Goal: Find contact information: Find contact information

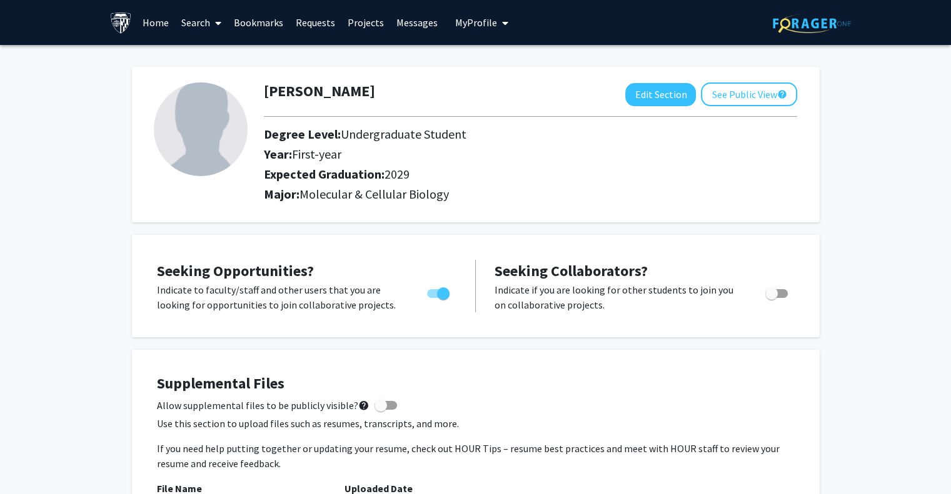
click at [188, 24] on link "Search" at bounding box center [201, 23] width 53 height 44
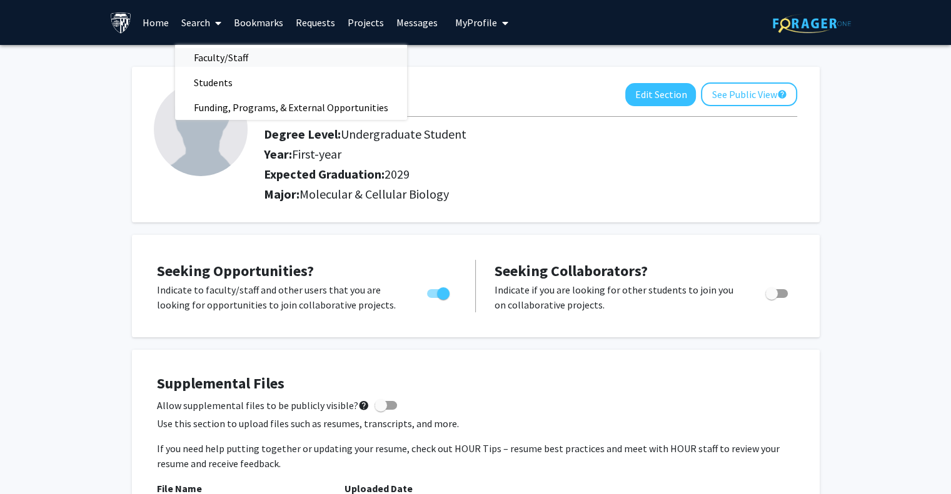
click at [206, 53] on span "Faculty/Staff" at bounding box center [221, 57] width 92 height 25
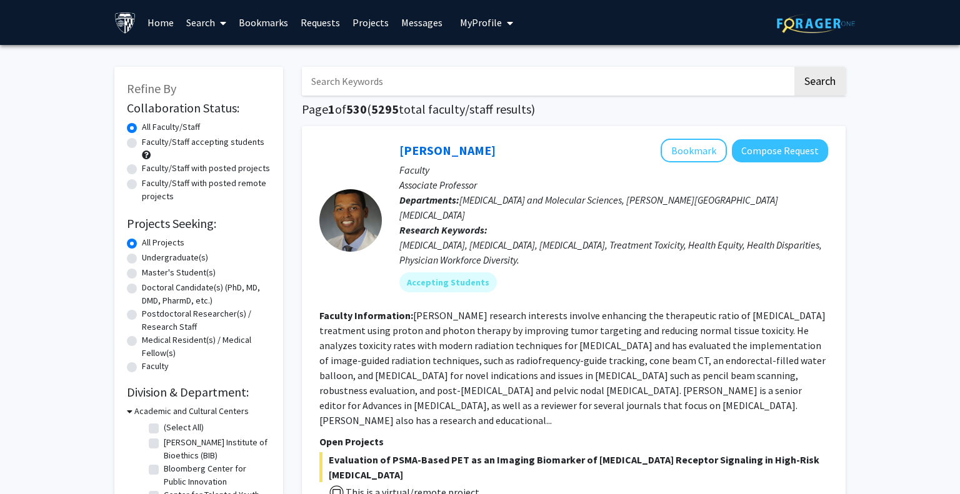
click at [180, 259] on label "Undergraduate(s)" at bounding box center [175, 257] width 66 height 13
click at [150, 259] on input "Undergraduate(s)" at bounding box center [146, 255] width 8 height 8
radio input "true"
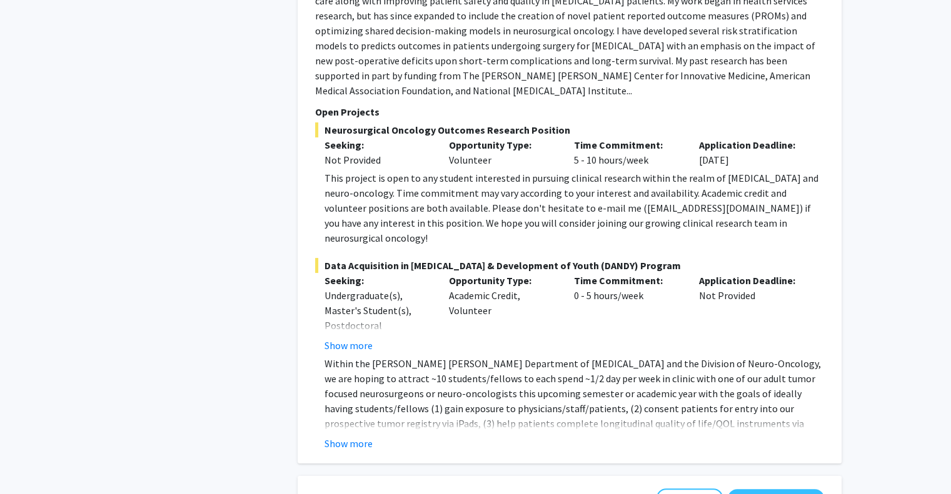
scroll to position [4855, 0]
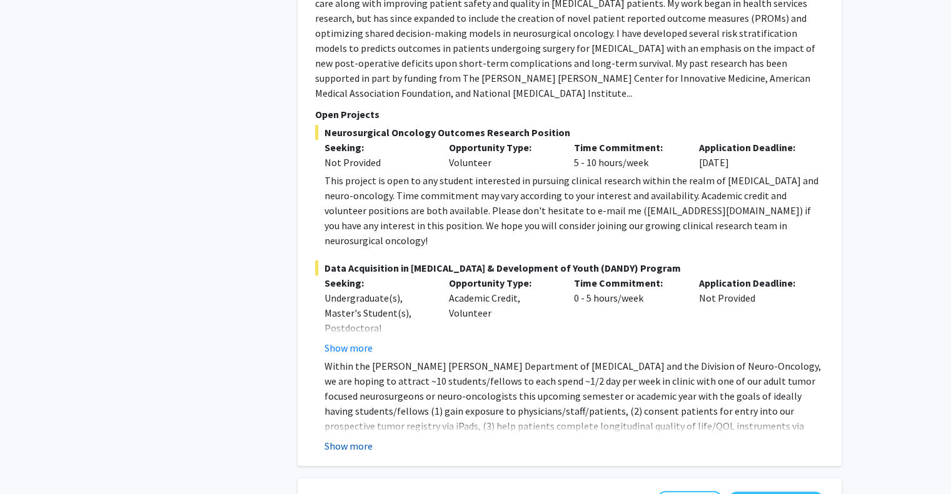
click at [358, 439] on button "Show more" at bounding box center [348, 446] width 48 height 15
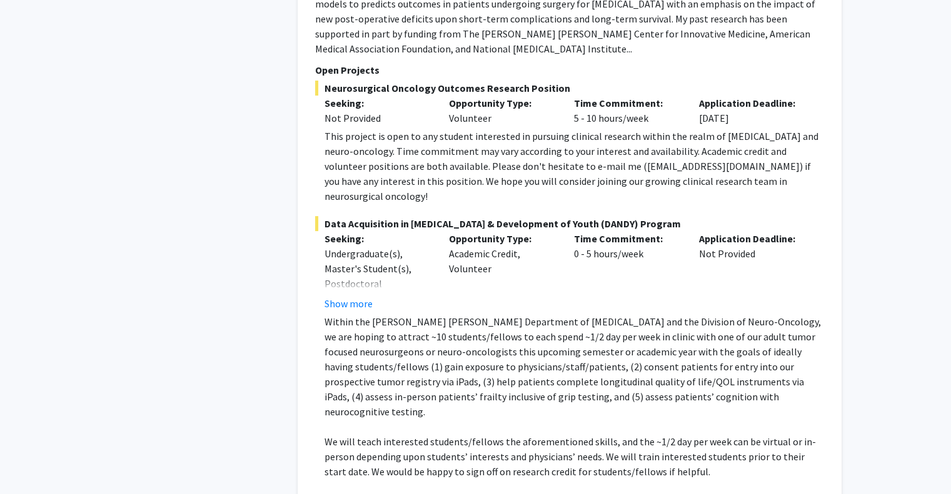
scroll to position [4900, 0]
drag, startPoint x: 526, startPoint y: 376, endPoint x: 591, endPoint y: 378, distance: 65.0
copy p "[PERSON_NAME][EMAIL_ADDRESS][DOMAIN_NAME]"
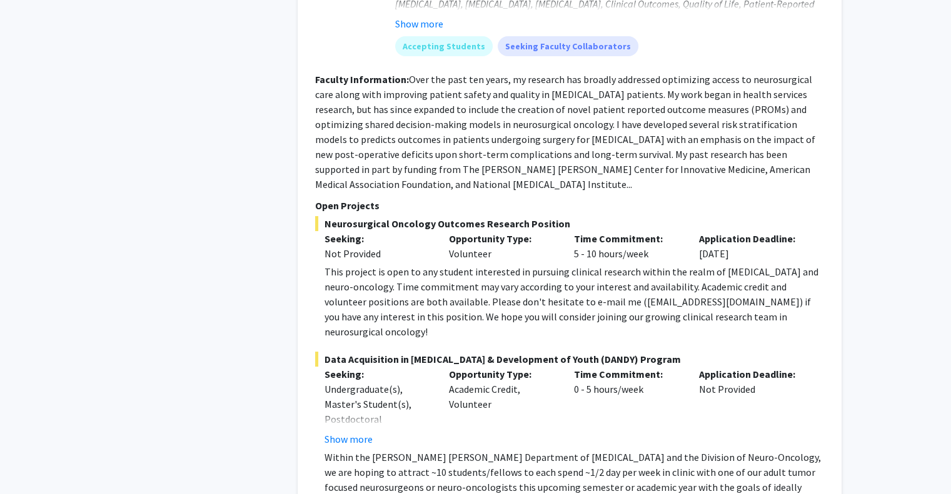
scroll to position [4769, 0]
